Goal: Transaction & Acquisition: Purchase product/service

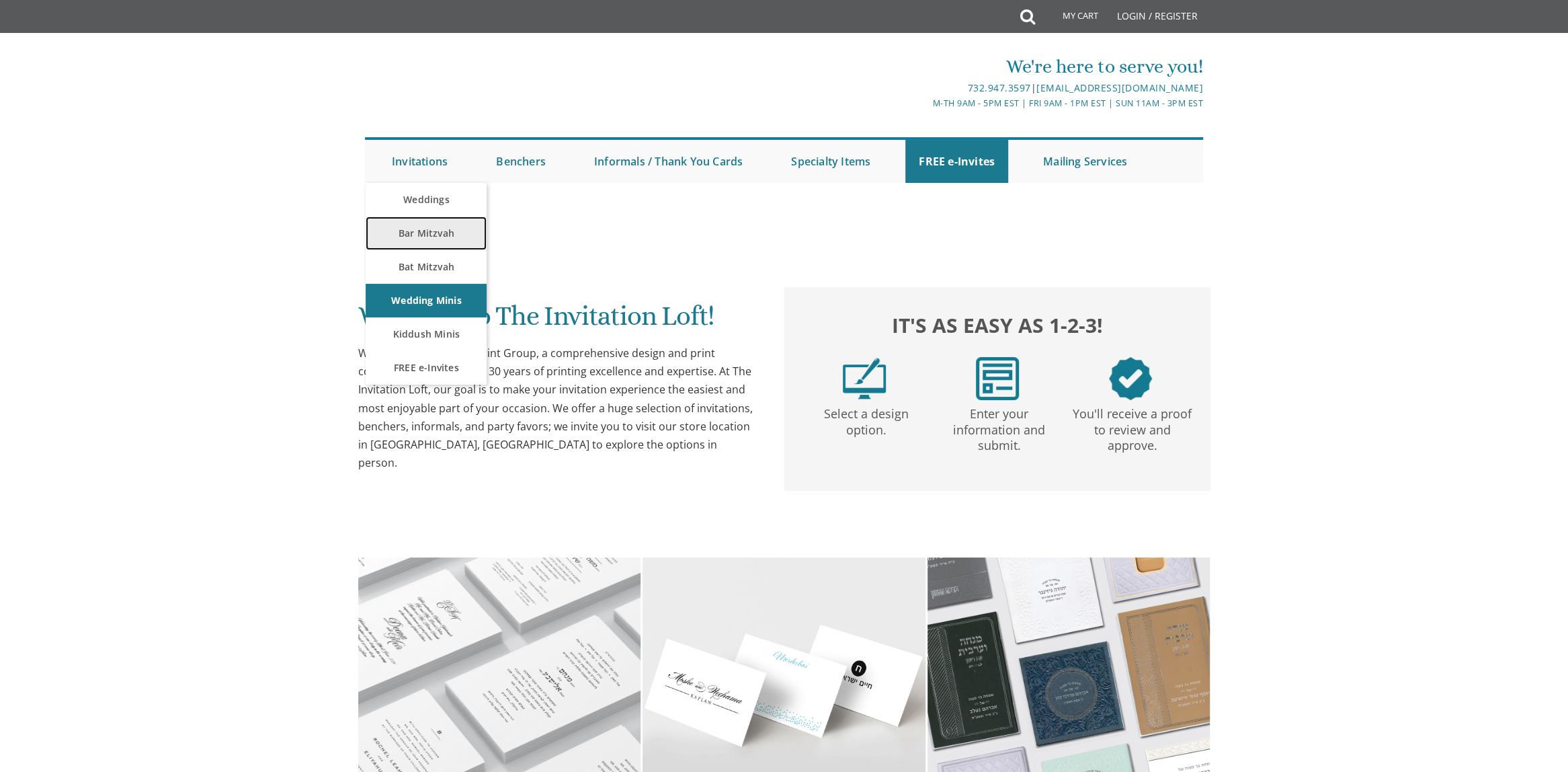
click at [419, 234] on link "Bar Mitzvah" at bounding box center [426, 233] width 121 height 34
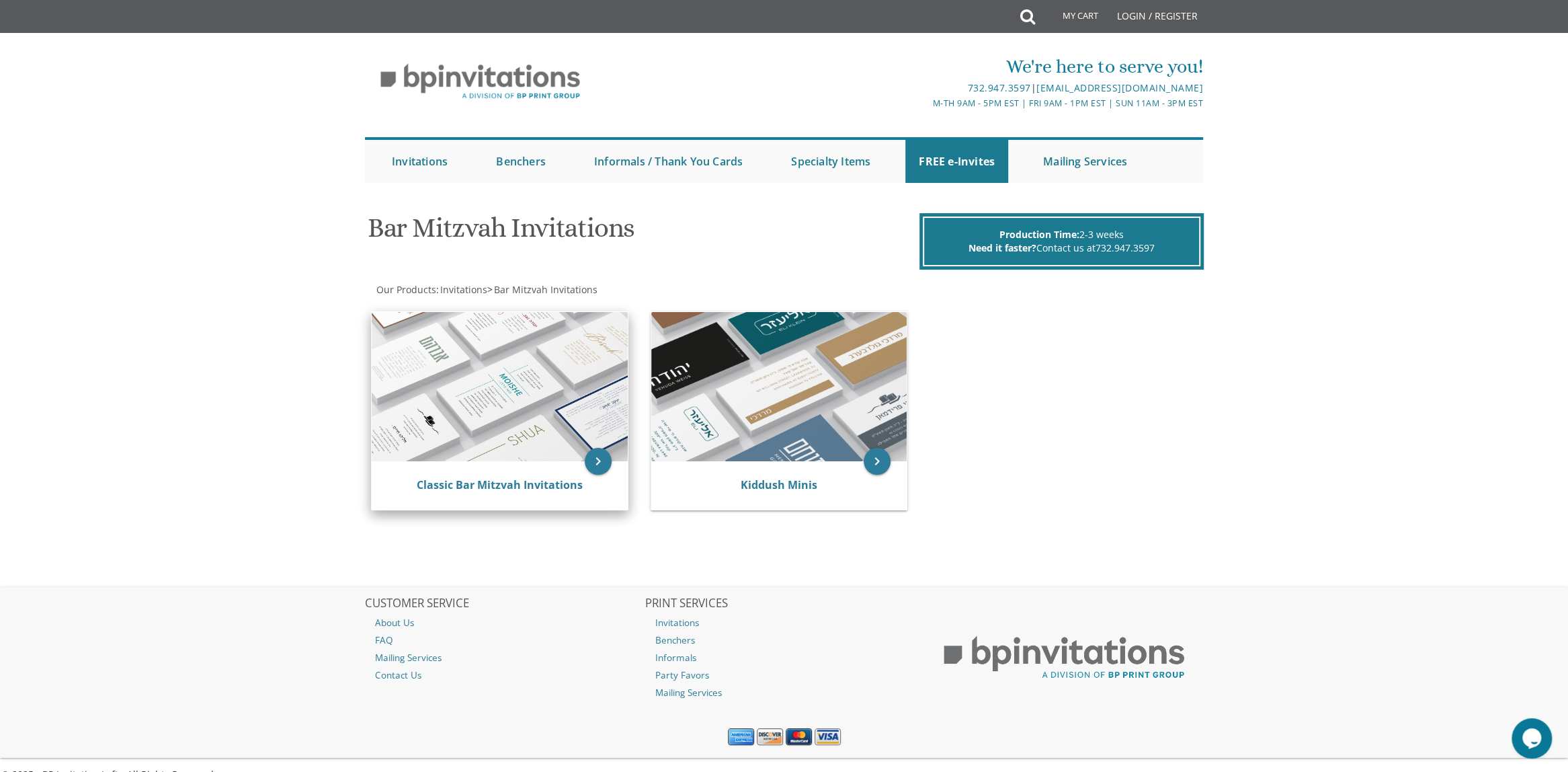
click at [481, 360] on img at bounding box center [500, 386] width 256 height 149
click at [594, 462] on icon "keyboard_arrow_right" at bounding box center [598, 461] width 27 height 27
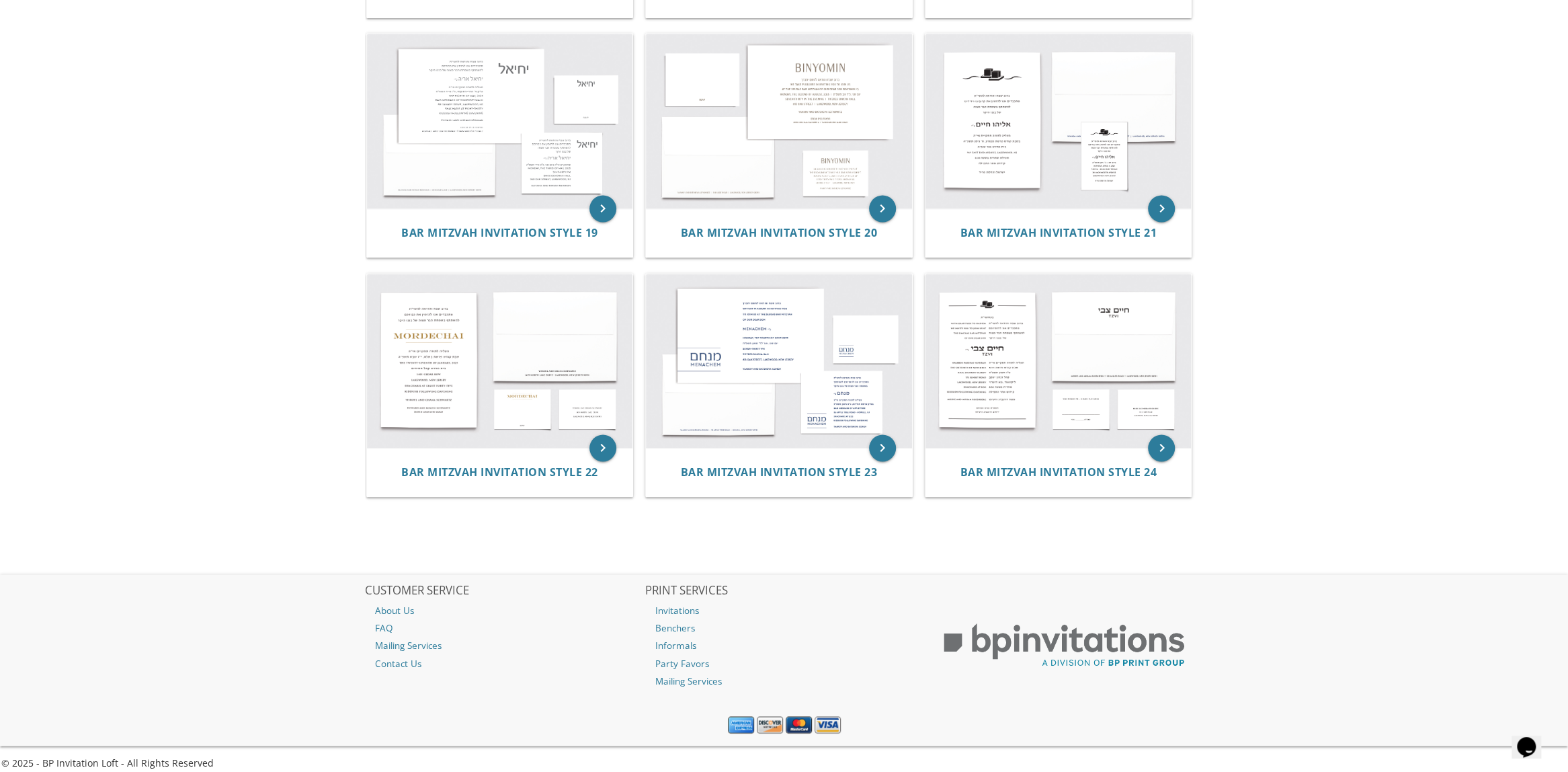
scroll to position [1702, 0]
